Goal: Task Accomplishment & Management: Complete application form

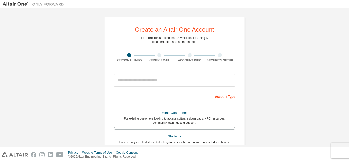
click at [177, 81] on input "email" at bounding box center [174, 80] width 121 height 12
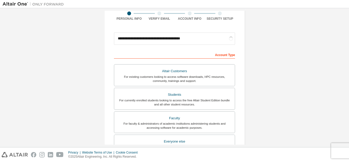
scroll to position [42, 0]
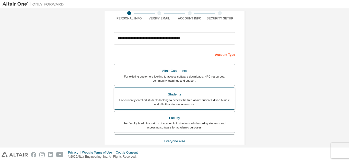
type input "**********"
click at [174, 96] on div "Students" at bounding box center [174, 94] width 115 height 7
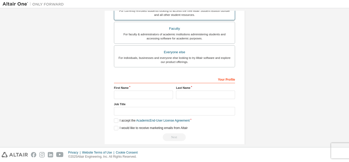
scroll to position [145, 0]
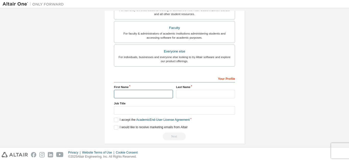
click at [153, 93] on input "text" at bounding box center [143, 94] width 59 height 8
type input "**********"
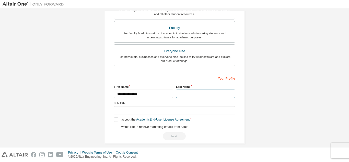
click at [183, 95] on input "text" at bounding box center [205, 93] width 59 height 8
type input "*"
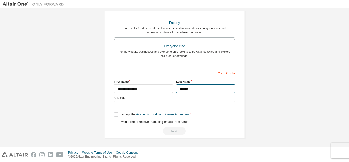
type input "*******"
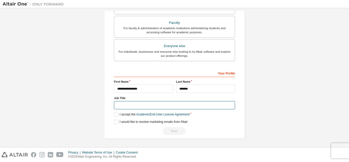
click at [160, 103] on input "text" at bounding box center [174, 105] width 121 height 8
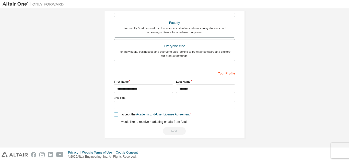
click at [117, 113] on label "I accept the Academic End-User License Agreement" at bounding box center [152, 114] width 76 height 4
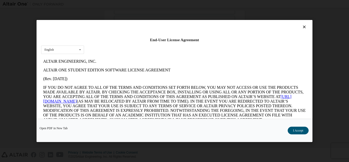
scroll to position [0, 0]
click at [298, 127] on button "I Accept" at bounding box center [298, 131] width 21 height 8
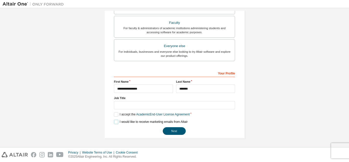
click at [114, 120] on label "I would like to receive marketing emails from Altair" at bounding box center [151, 122] width 74 height 4
click at [171, 133] on button "Next" at bounding box center [174, 131] width 23 height 8
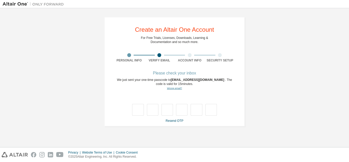
click at [176, 88] on link "Wrong email?" at bounding box center [174, 88] width 15 height 3
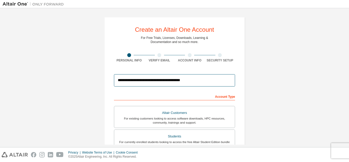
click at [171, 80] on input "**********" at bounding box center [174, 80] width 121 height 12
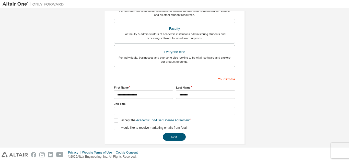
scroll to position [131, 0]
type input "**********"
click at [182, 136] on button "Next" at bounding box center [174, 137] width 23 height 8
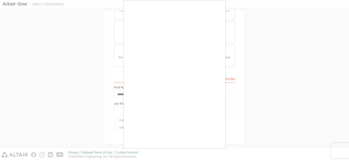
click at [259, 111] on div at bounding box center [174, 81] width 349 height 162
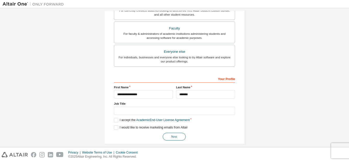
click at [175, 133] on button "Next" at bounding box center [174, 137] width 23 height 8
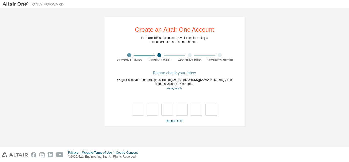
scroll to position [0, 0]
type input "*"
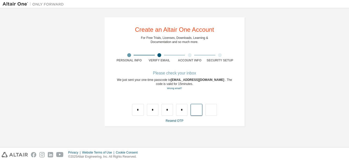
type input "*"
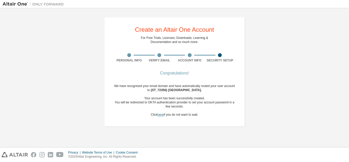
click at [161, 114] on link "here" at bounding box center [160, 115] width 6 height 4
